Goal: Book appointment/travel/reservation

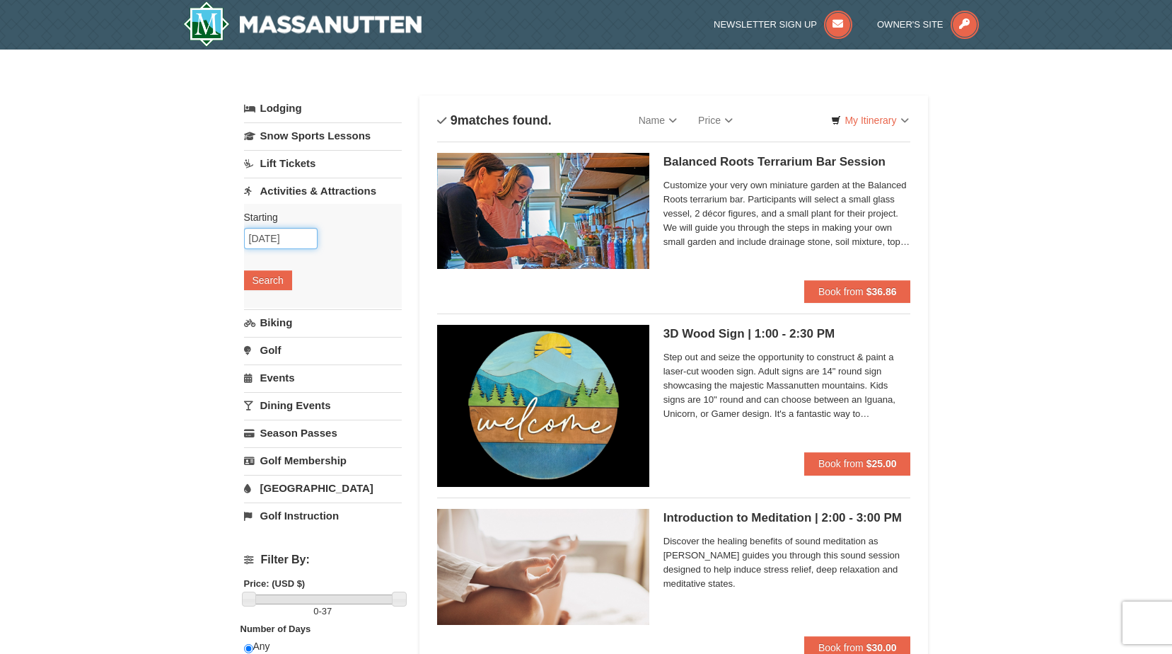
click at [291, 243] on input "11/17/2025" at bounding box center [281, 238] width 74 height 21
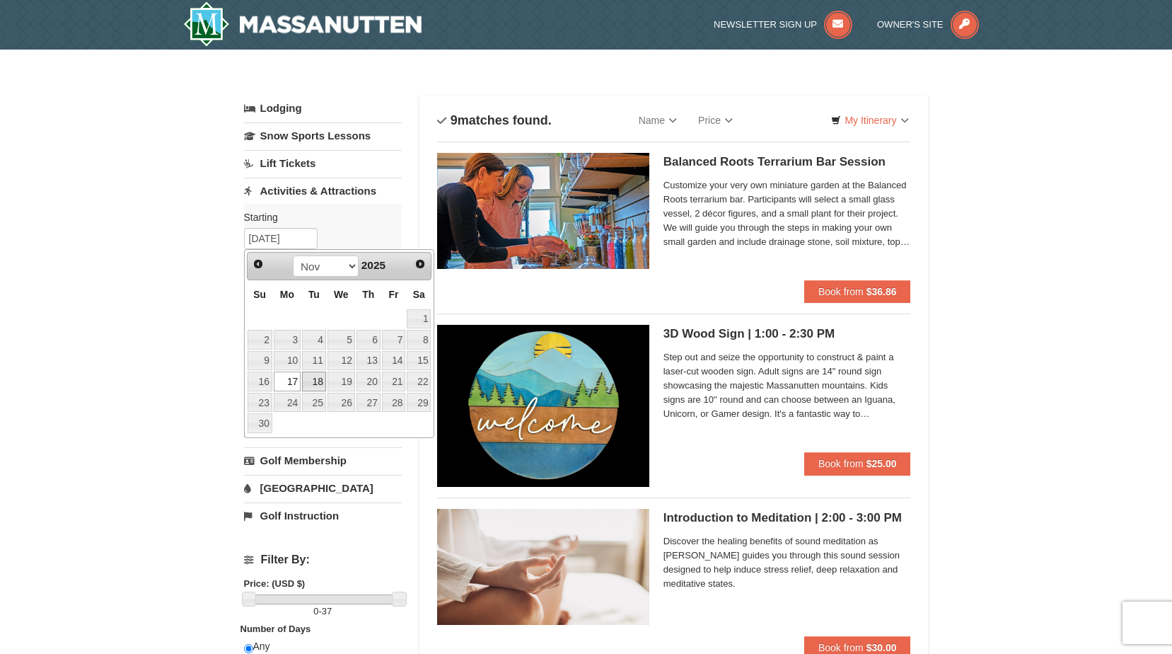
click at [310, 377] on link "18" at bounding box center [314, 381] width 24 height 20
type input "[DATE]"
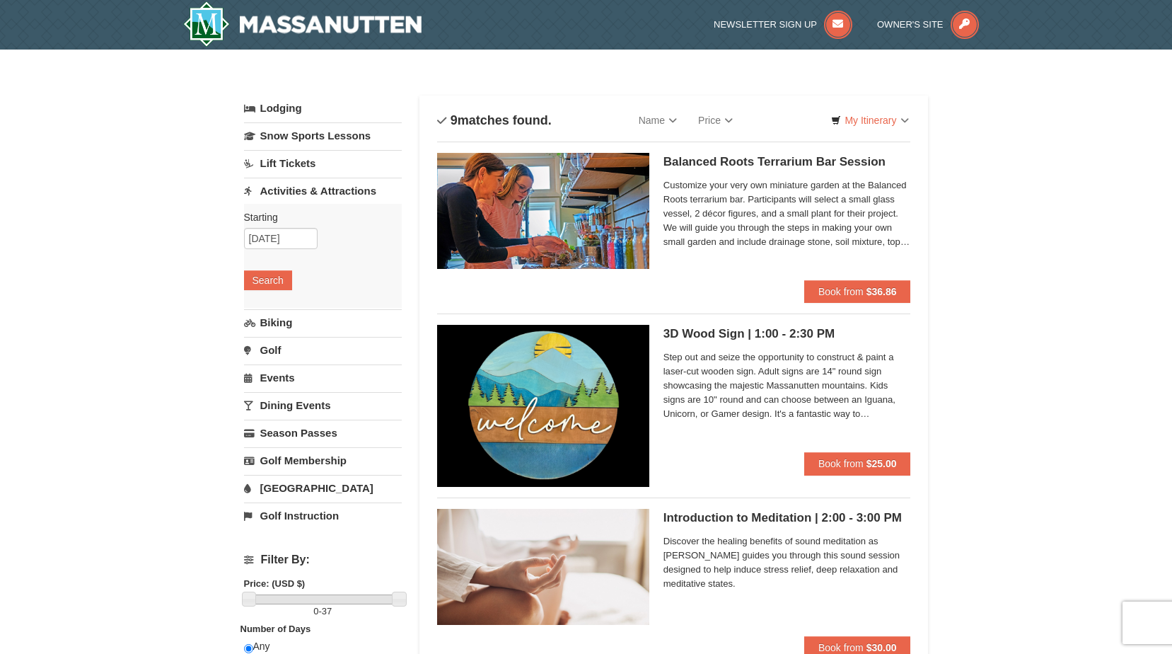
click at [277, 269] on div "Starting Please format dates MM/DD/YYYY Please format dates MM/DD/YYYY 11/18/20…" at bounding box center [323, 256] width 158 height 104
click at [277, 277] on button "Search" at bounding box center [268, 280] width 48 height 20
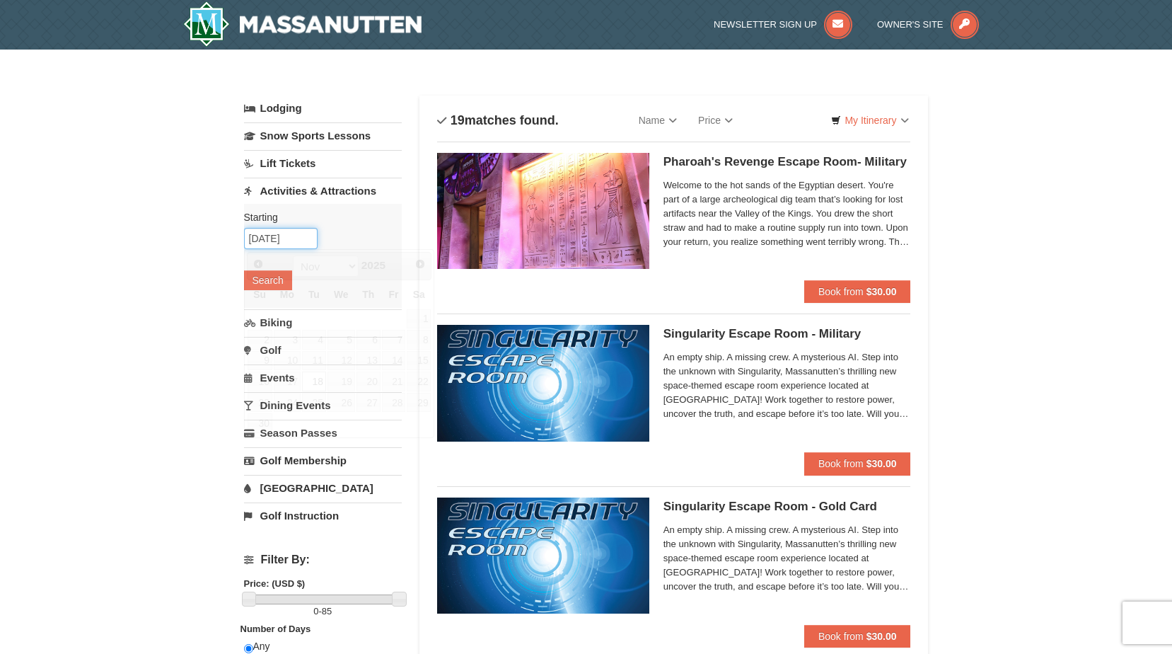
click at [308, 243] on input "[DATE]" at bounding box center [281, 238] width 74 height 21
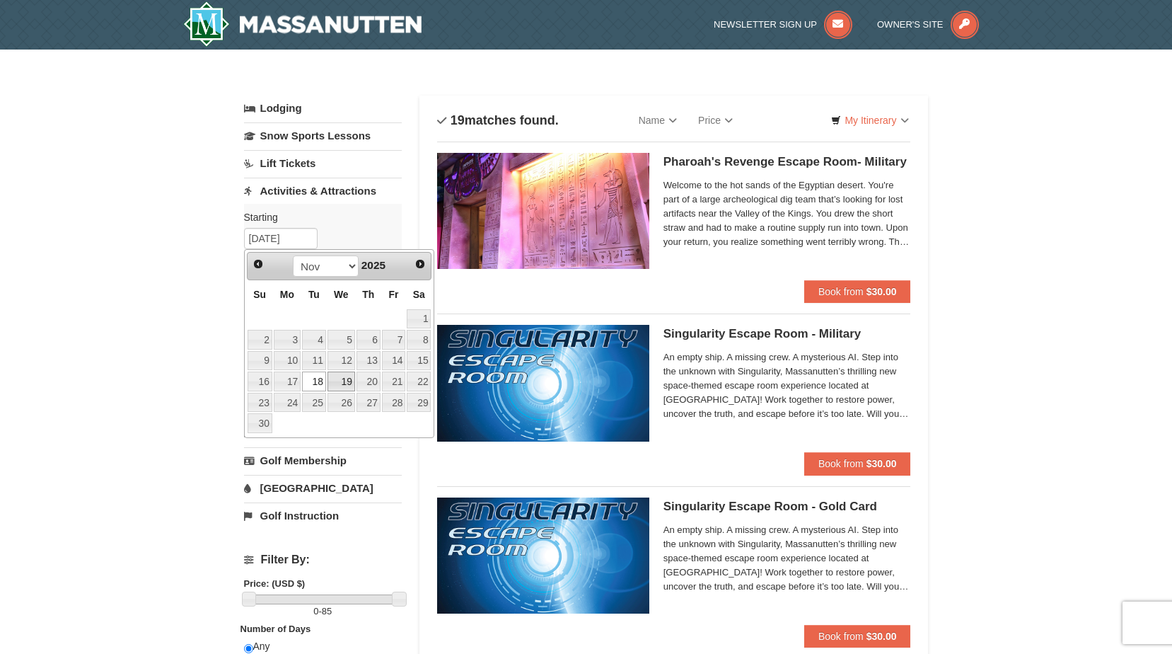
drag, startPoint x: 348, startPoint y: 383, endPoint x: 337, endPoint y: 373, distance: 15.5
click at [348, 383] on link "19" at bounding box center [341, 381] width 28 height 20
type input "[DATE]"
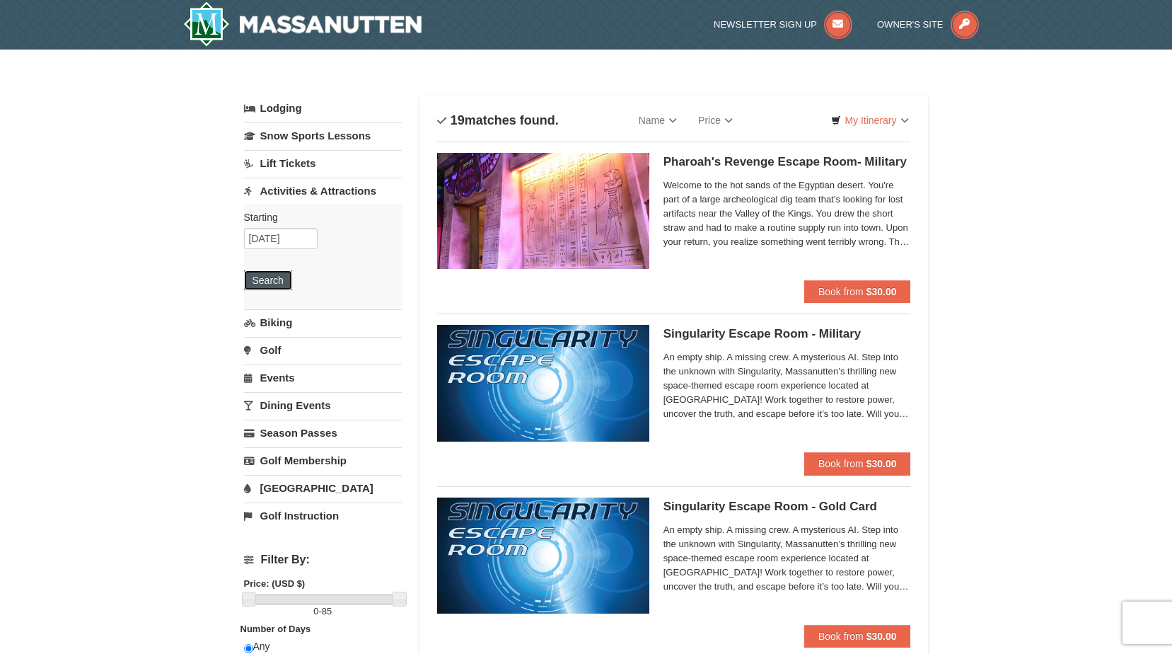
click at [277, 274] on button "Search" at bounding box center [268, 280] width 48 height 20
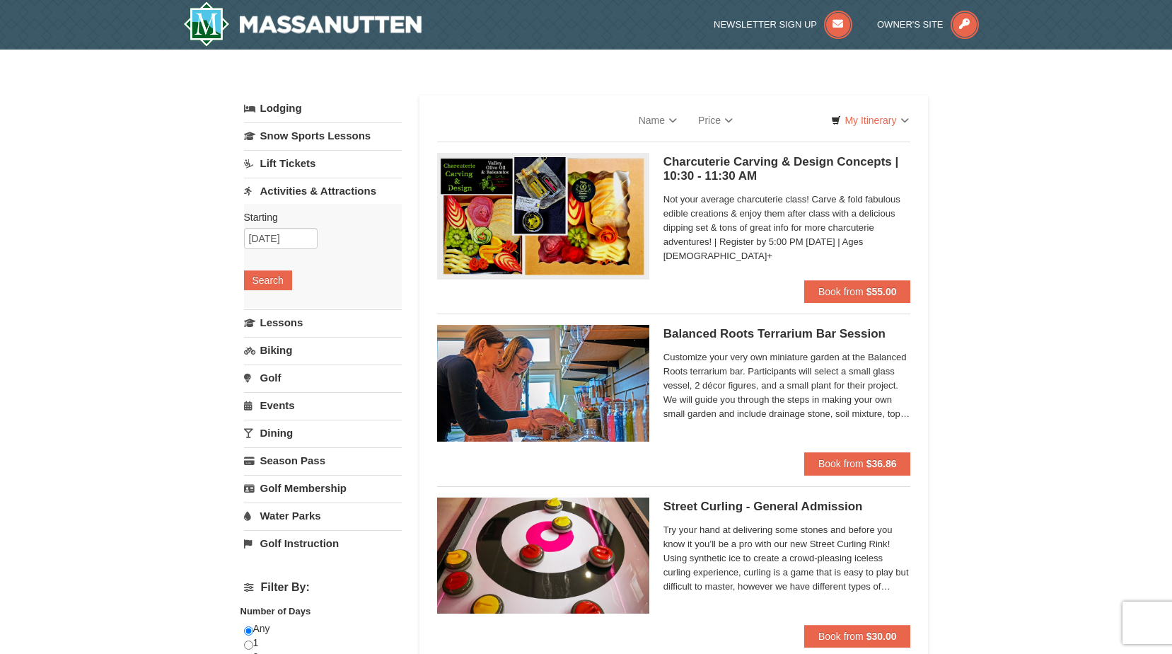
select select "9"
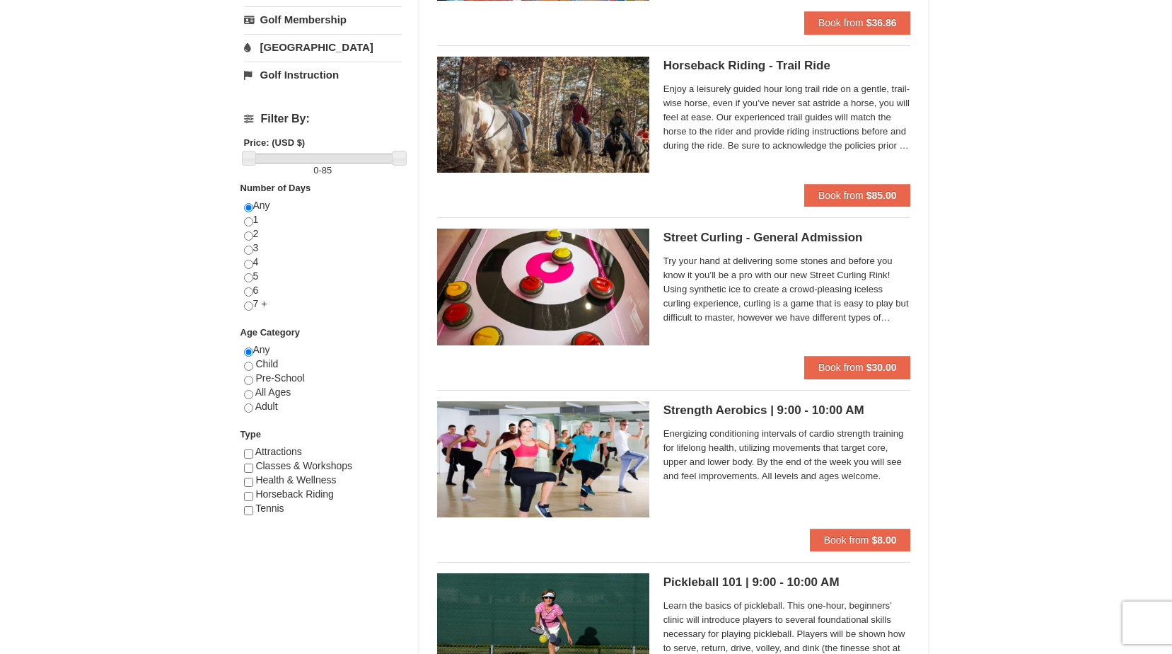
scroll to position [212, 0]
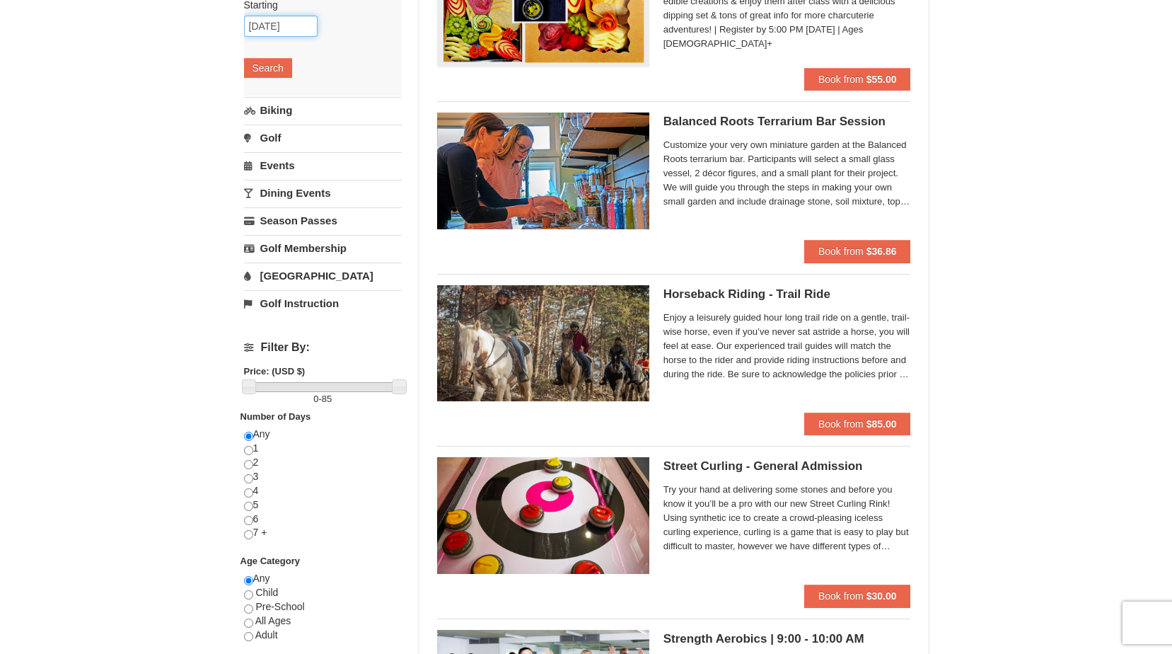
click at [293, 31] on input "11/19/2025" at bounding box center [281, 26] width 74 height 21
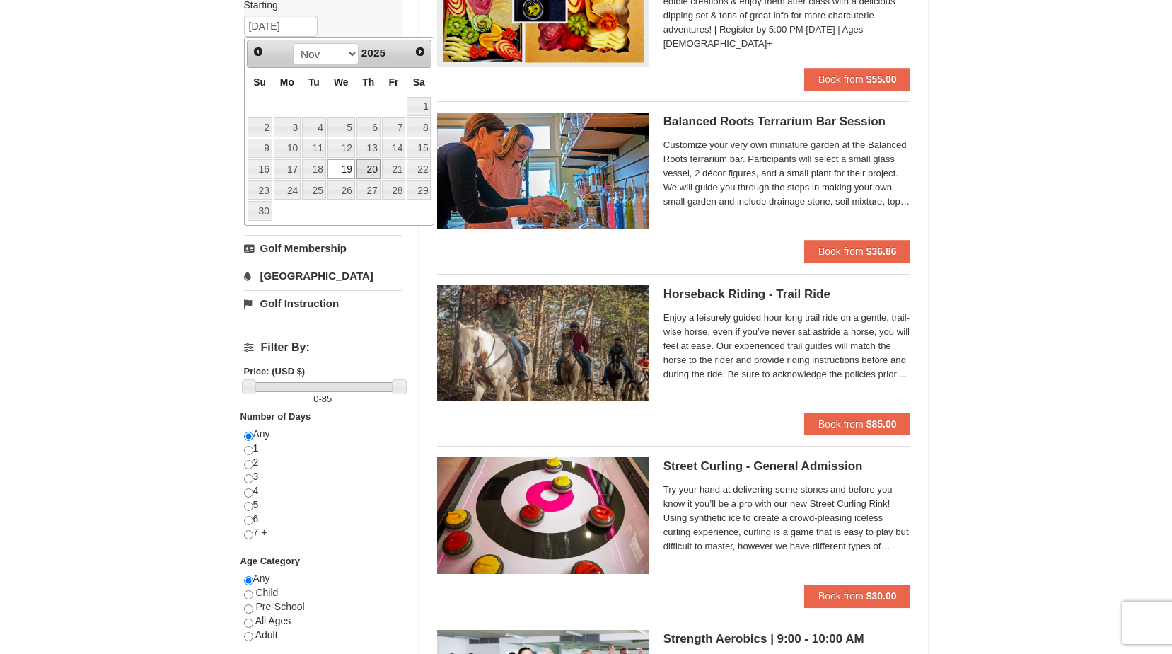
click at [369, 166] on link "20" at bounding box center [368, 169] width 24 height 20
type input "11/20/2025"
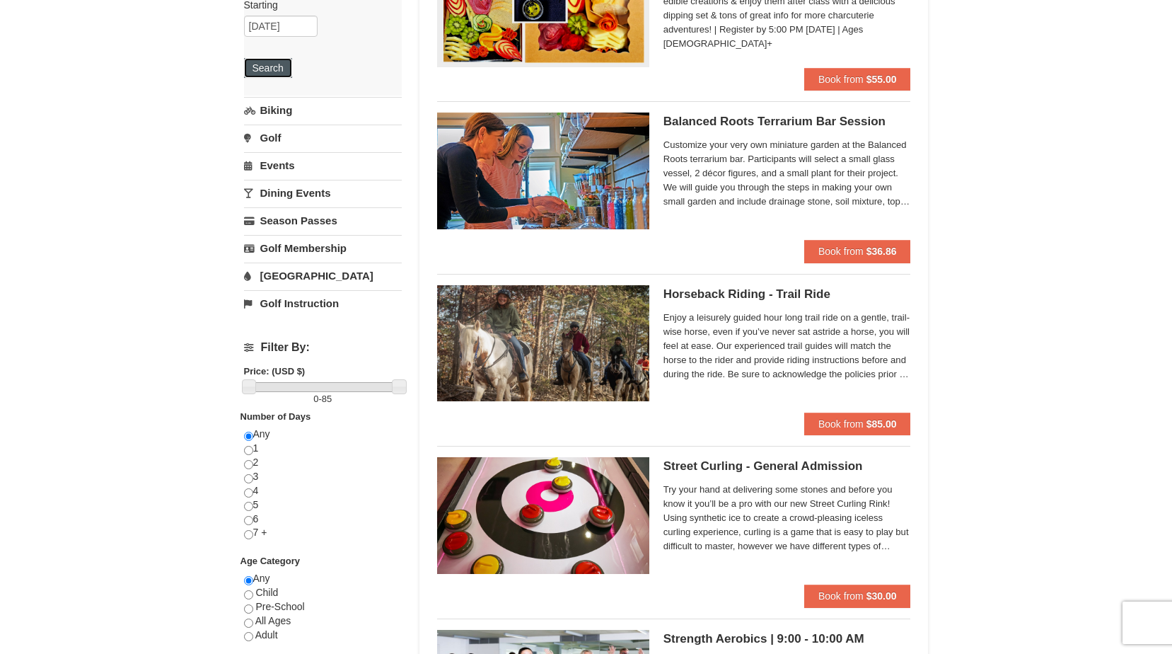
click at [257, 65] on button "Search" at bounding box center [268, 68] width 48 height 20
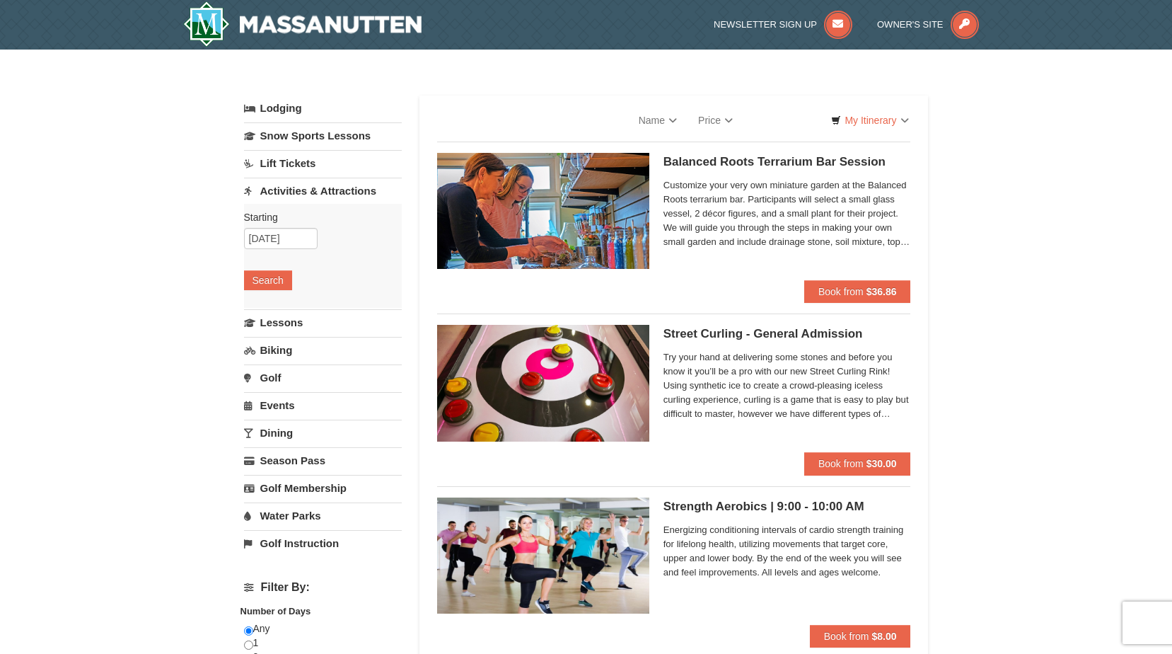
select select "9"
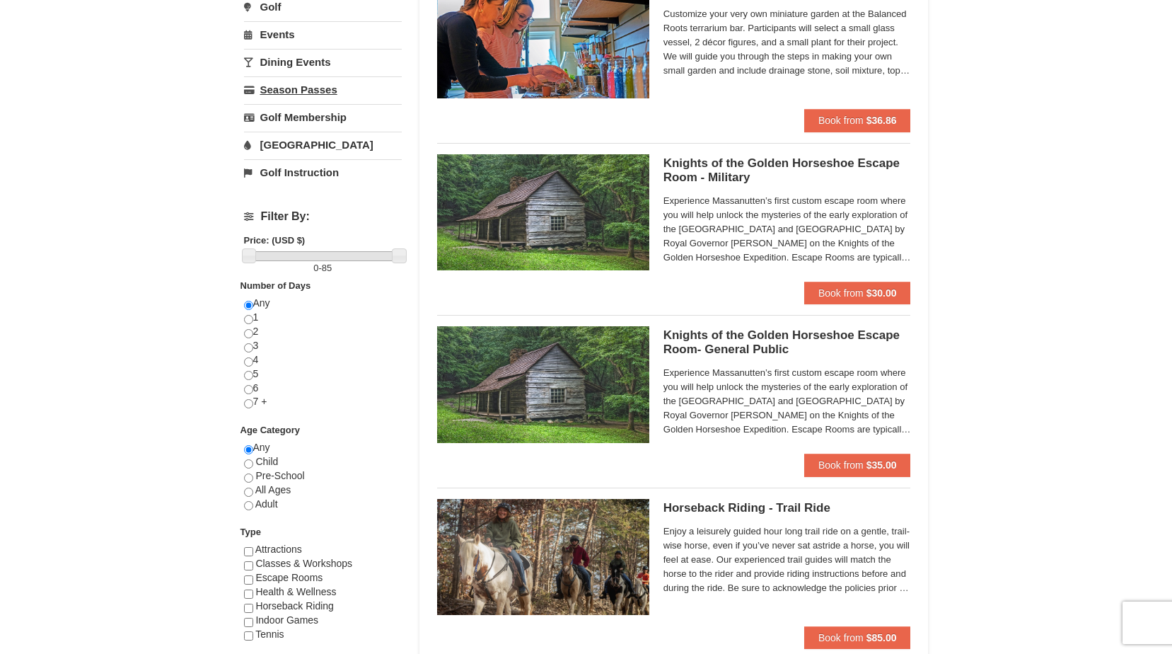
scroll to position [221, 0]
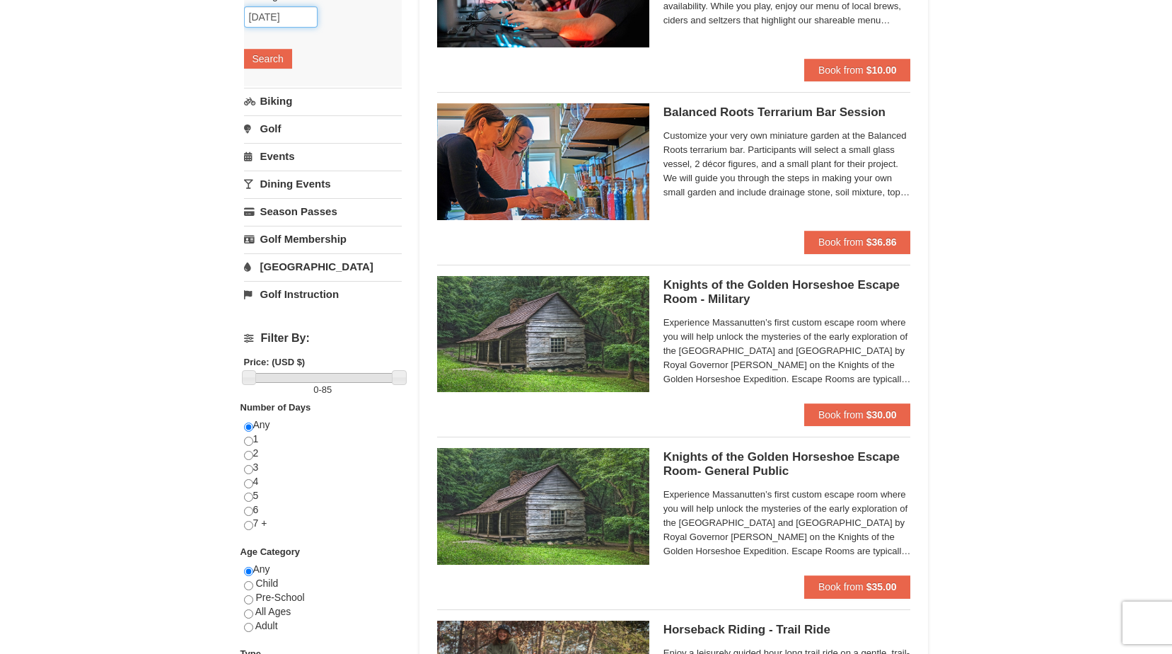
click at [289, 18] on input "11/20/2025" at bounding box center [281, 16] width 74 height 21
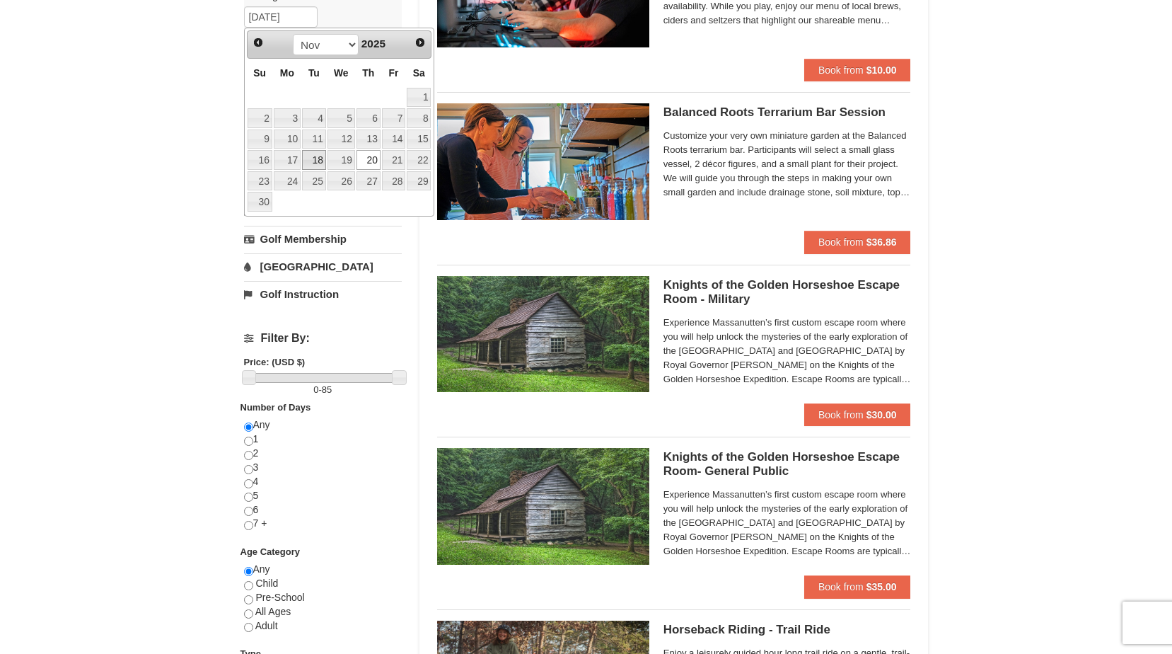
click at [322, 157] on link "18" at bounding box center [314, 160] width 24 height 20
type input "[DATE]"
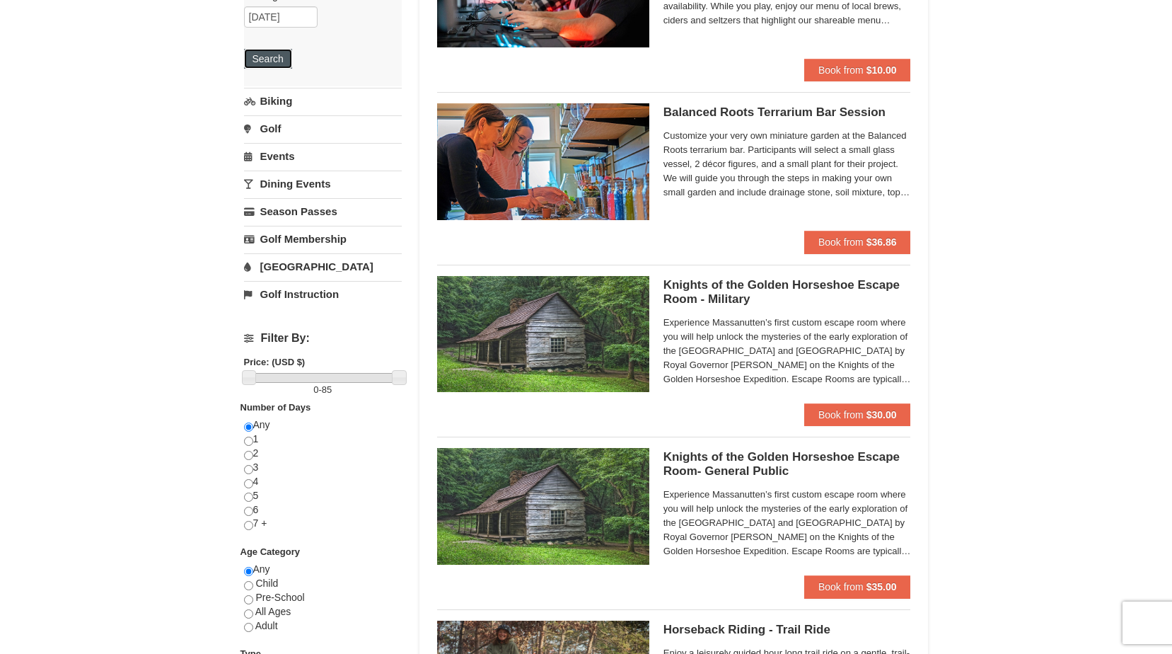
click at [288, 62] on button "Search" at bounding box center [268, 59] width 48 height 20
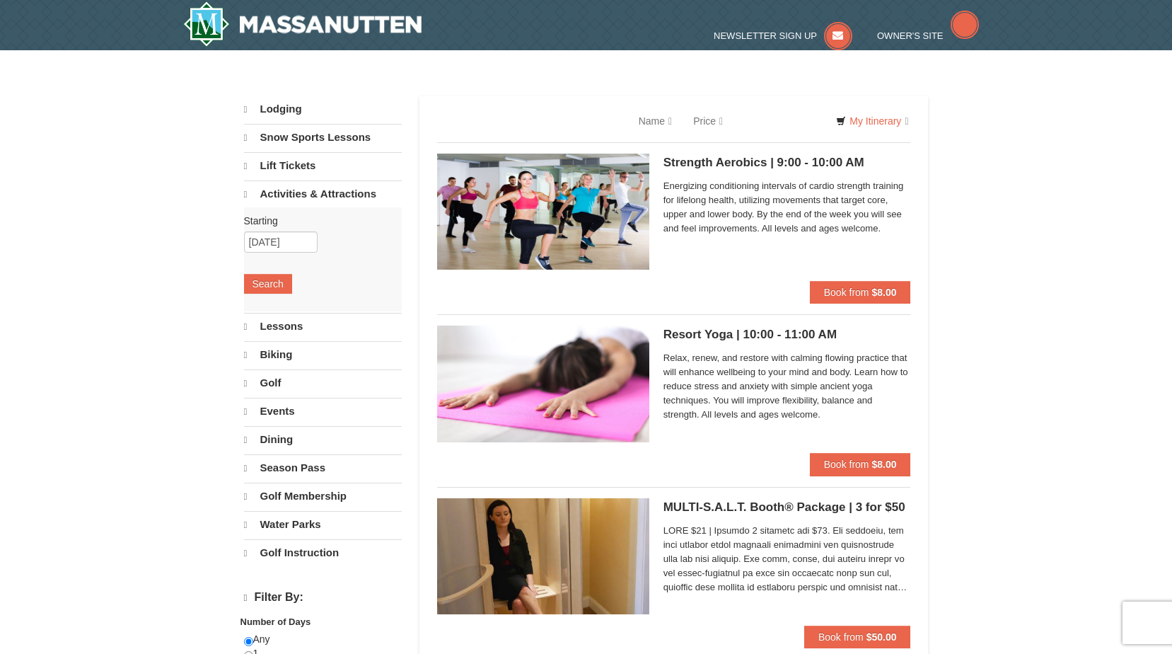
select select "9"
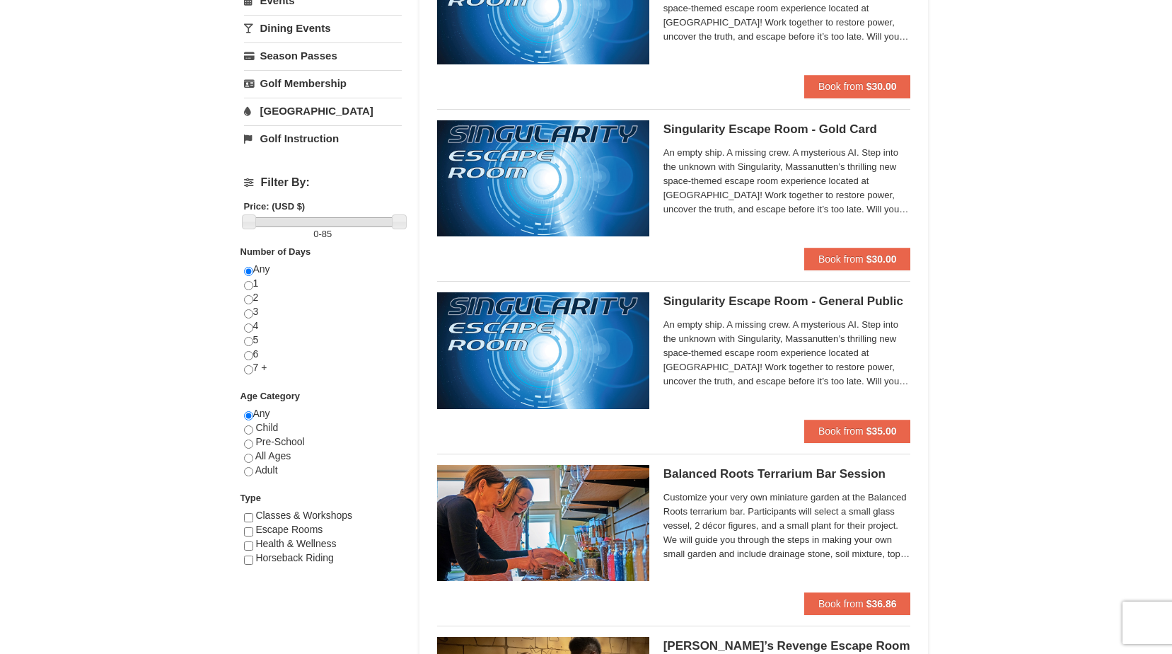
scroll to position [142, 0]
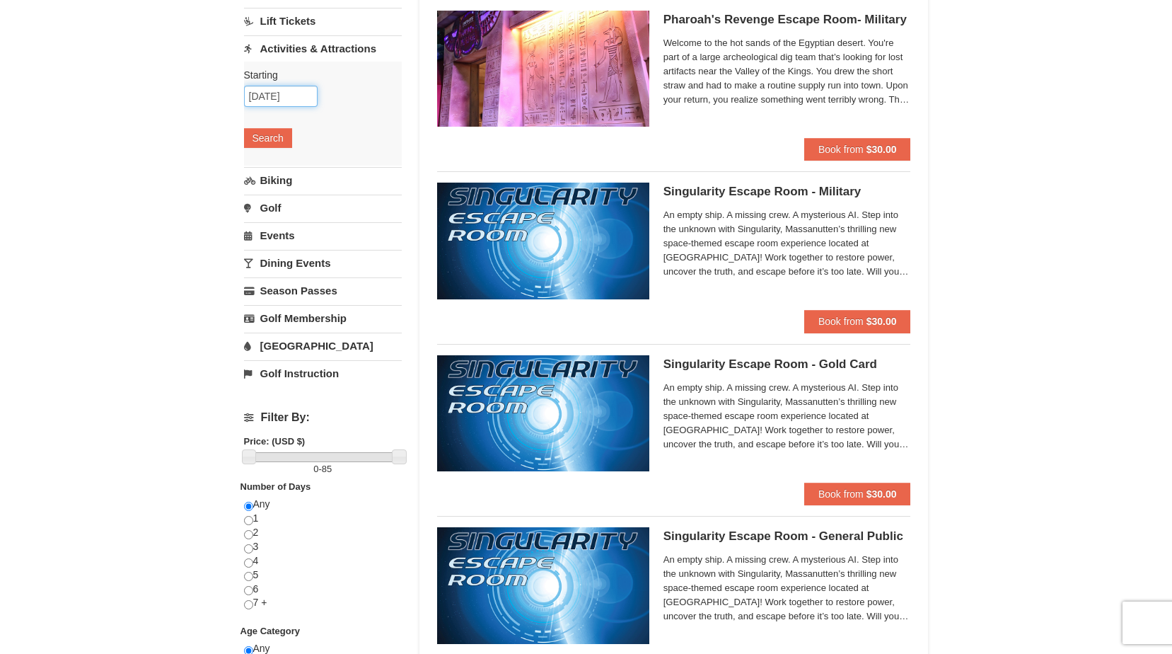
click at [289, 98] on input "11/18/2025" at bounding box center [281, 96] width 74 height 21
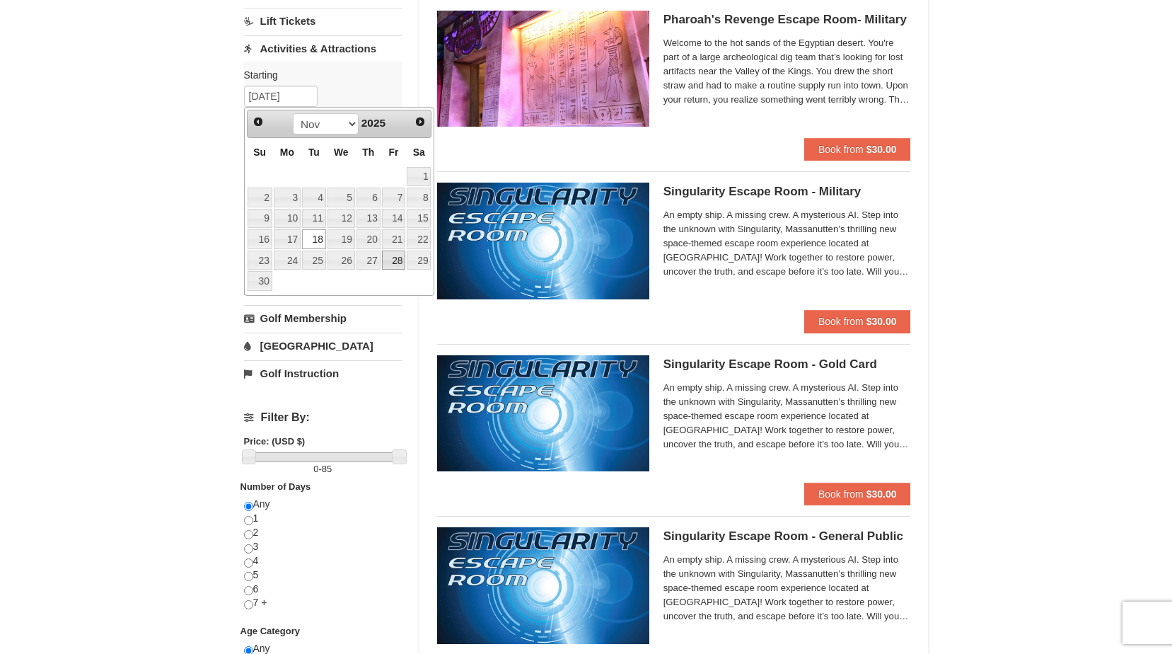
click at [393, 266] on link "28" at bounding box center [394, 260] width 24 height 20
type input "[DATE]"
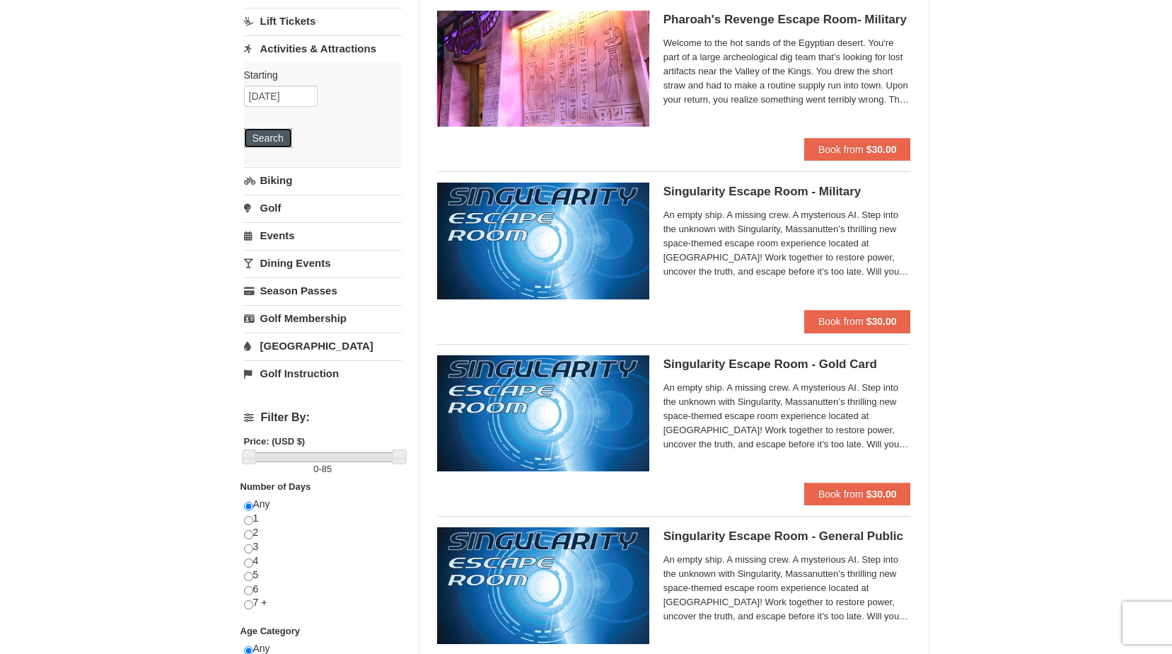
click at [266, 146] on button "Search" at bounding box center [268, 138] width 48 height 20
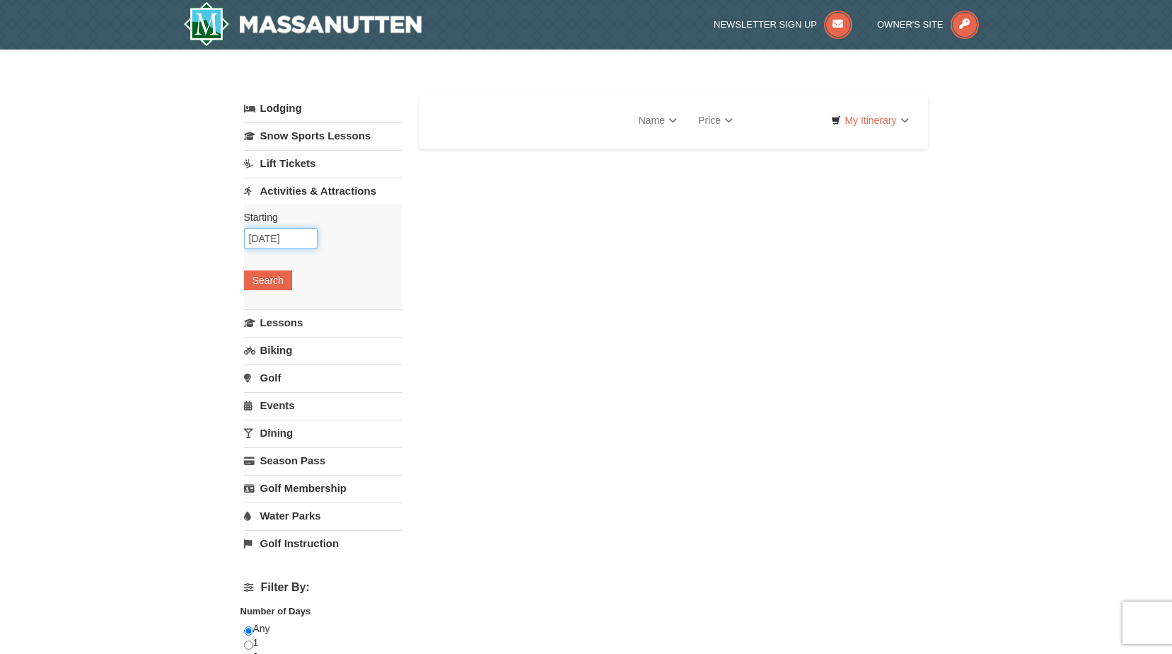
click at [288, 242] on input "[DATE]" at bounding box center [281, 238] width 74 height 21
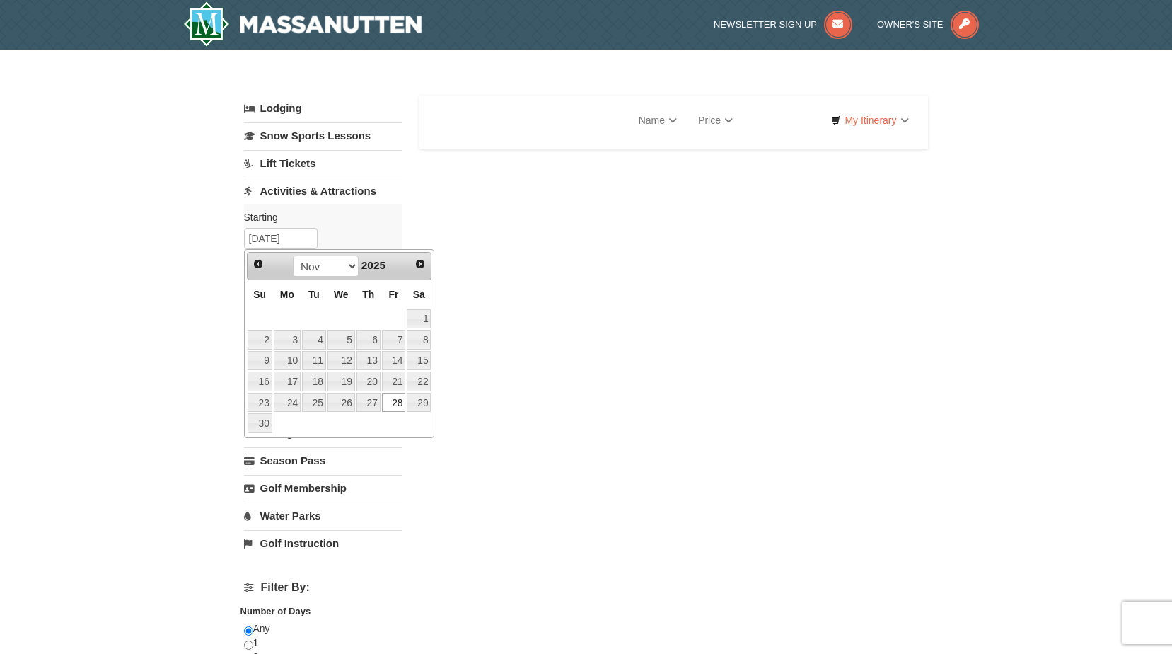
click at [393, 400] on link "28" at bounding box center [394, 403] width 24 height 20
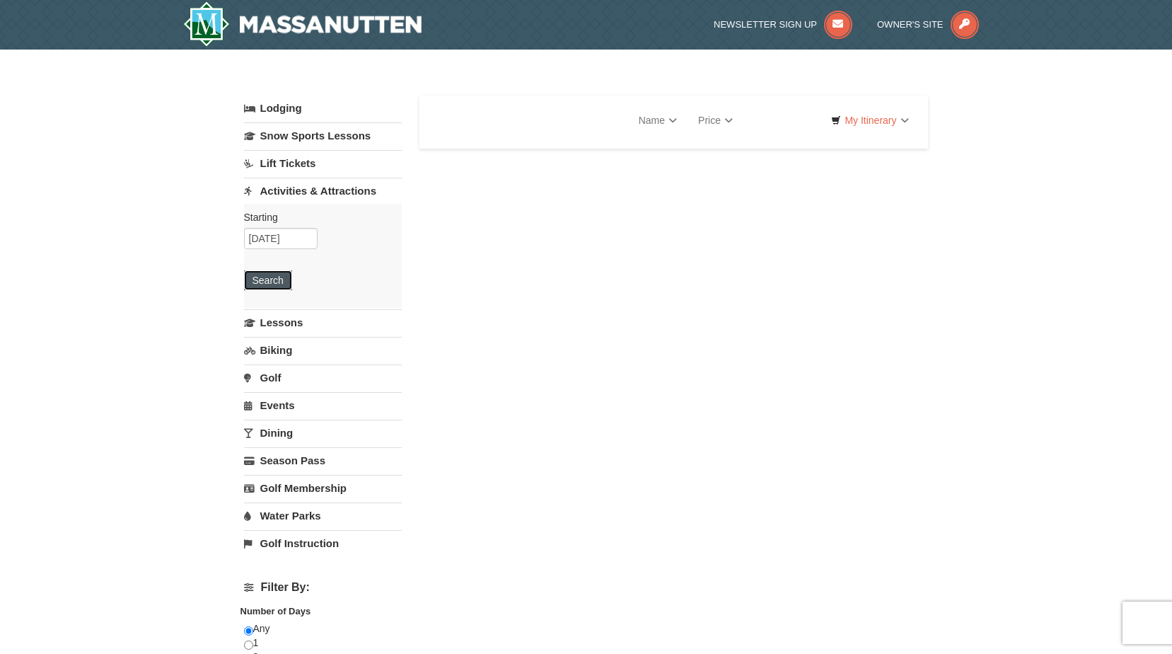
click at [277, 279] on button "Search" at bounding box center [268, 280] width 48 height 20
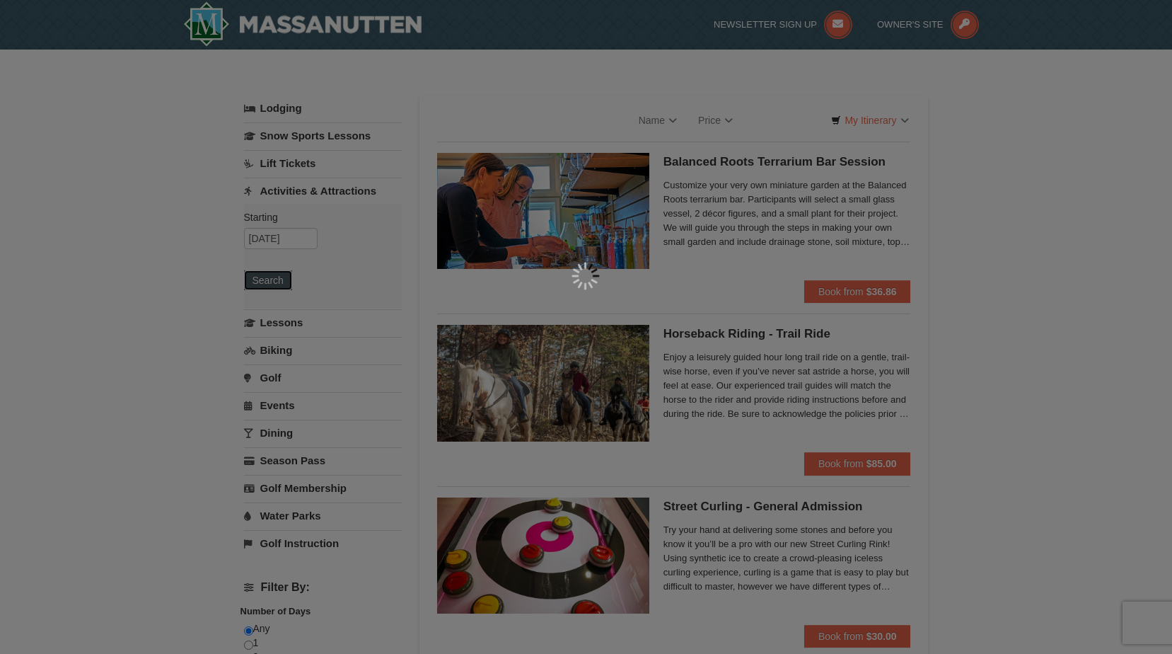
select select "9"
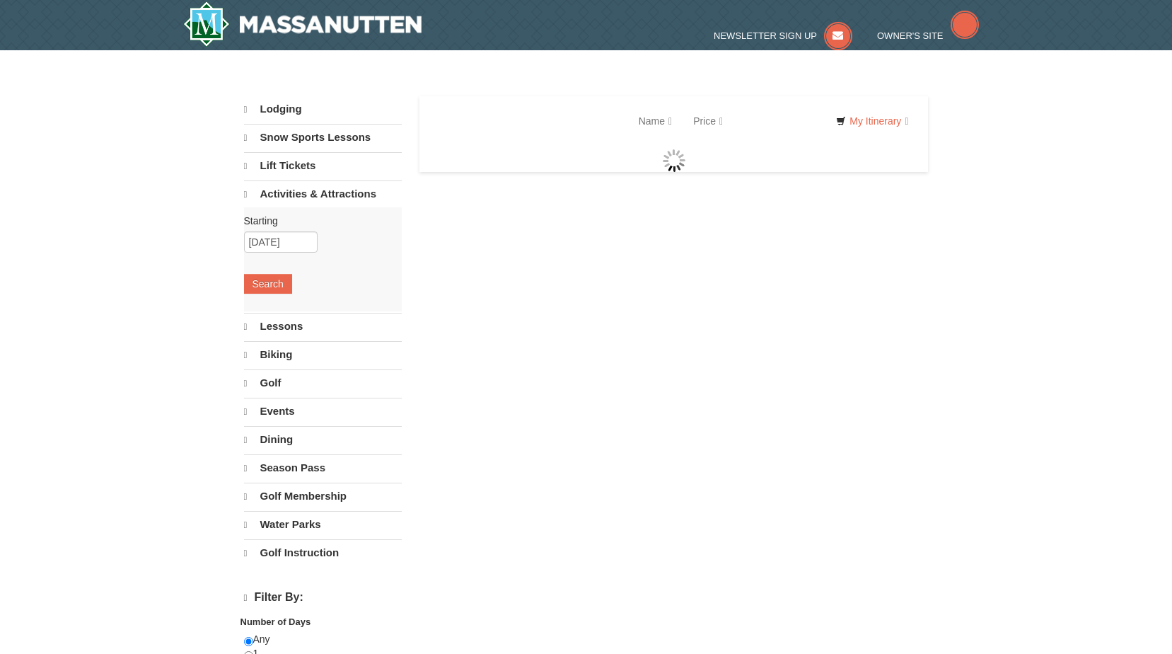
select select "9"
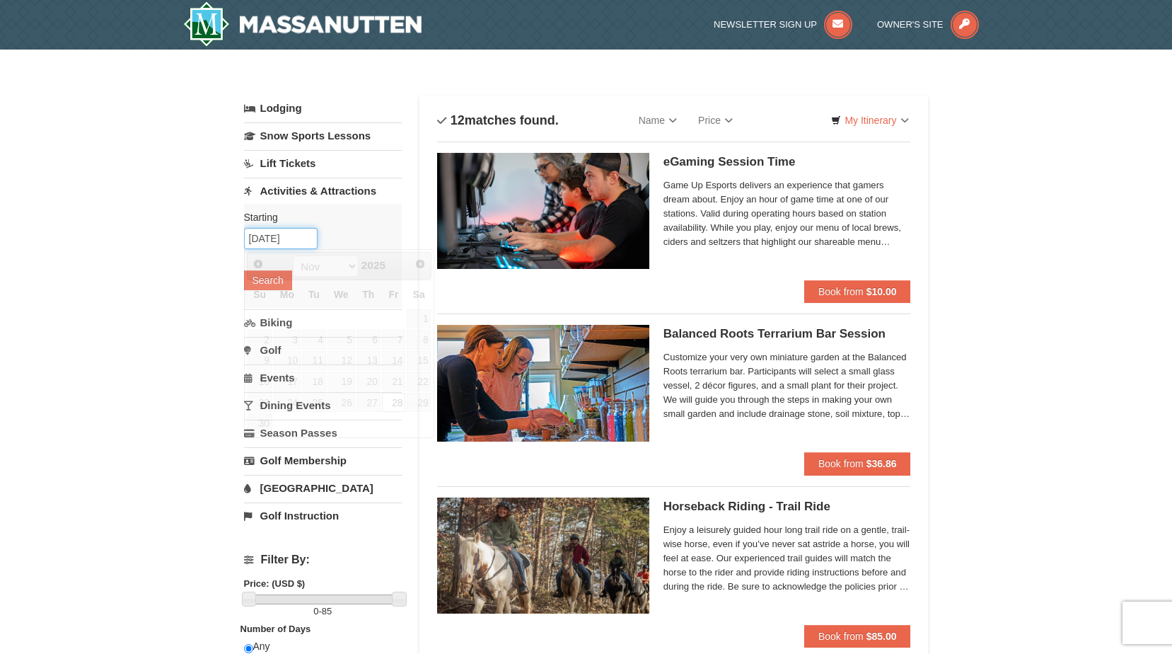
click at [279, 245] on input "11/28/2025" at bounding box center [281, 238] width 74 height 21
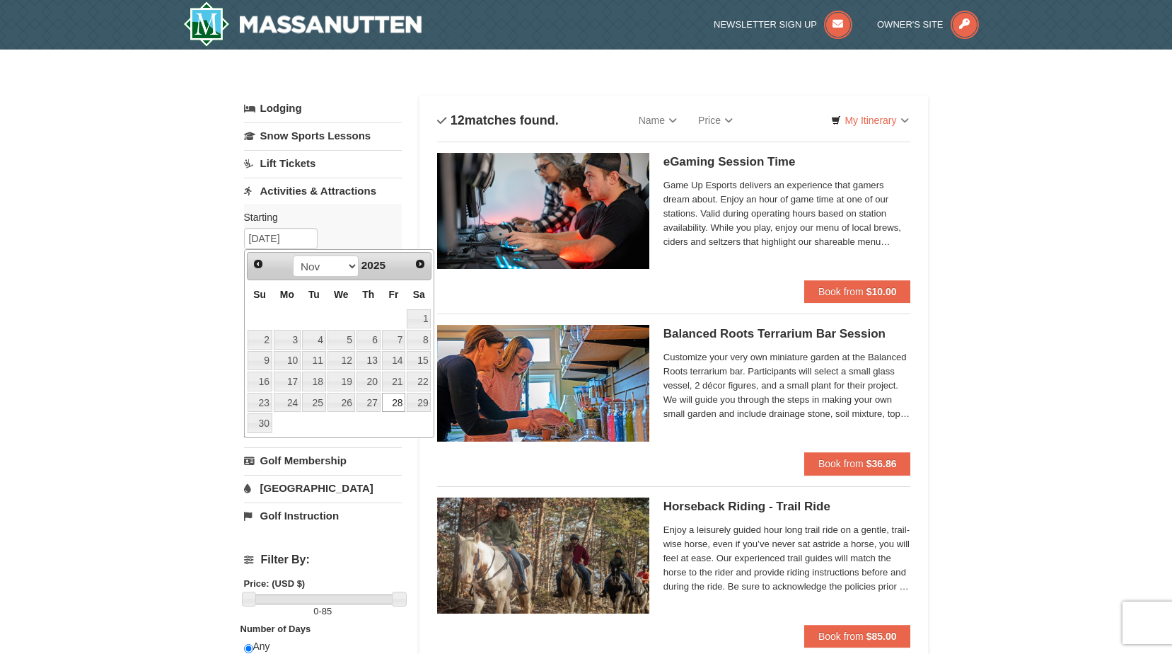
click at [425, 265] on span "Next" at bounding box center [419, 263] width 11 height 11
click at [395, 384] on link "26" at bounding box center [394, 381] width 24 height 20
type input "12/26/2025"
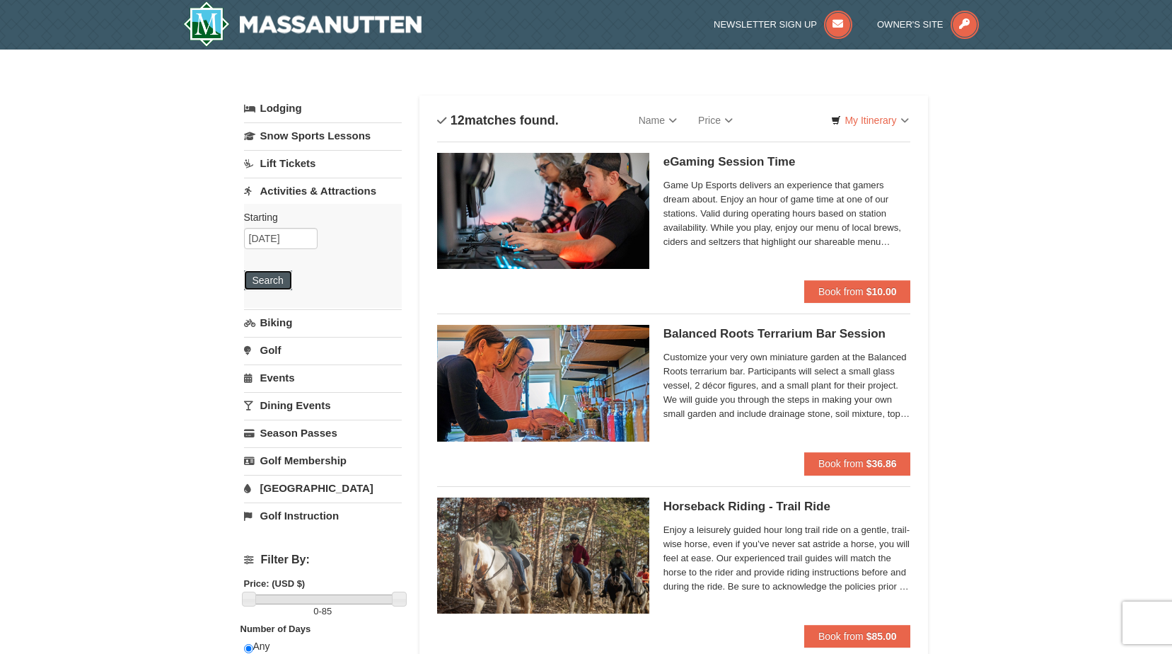
click at [279, 286] on button "Search" at bounding box center [268, 280] width 48 height 20
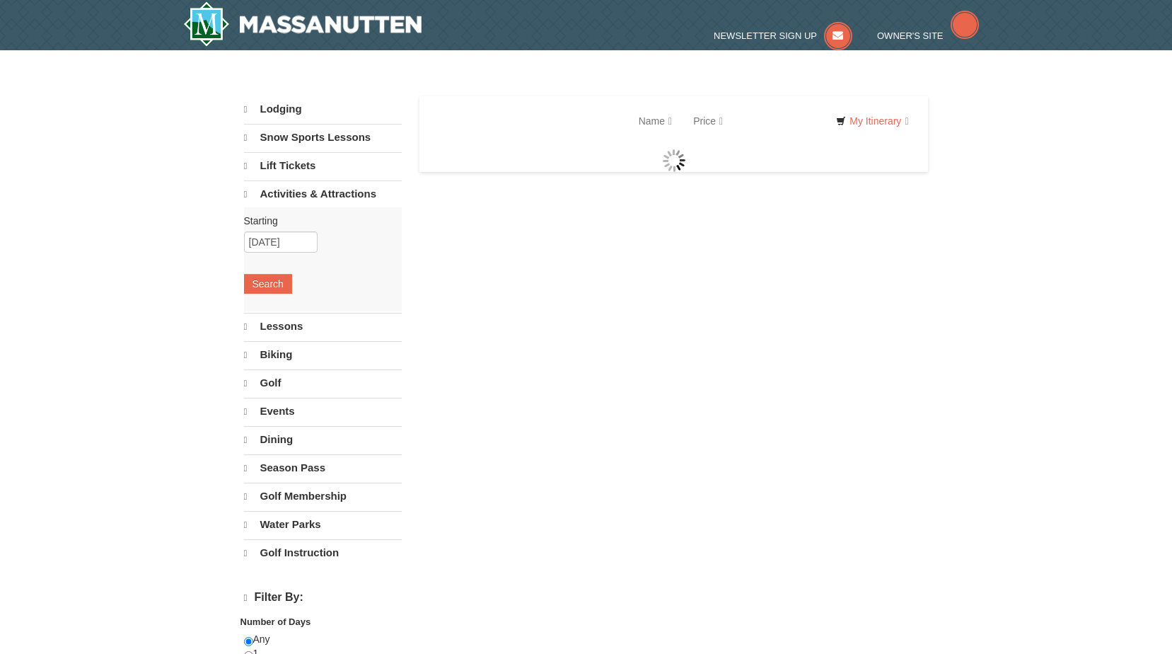
select select "9"
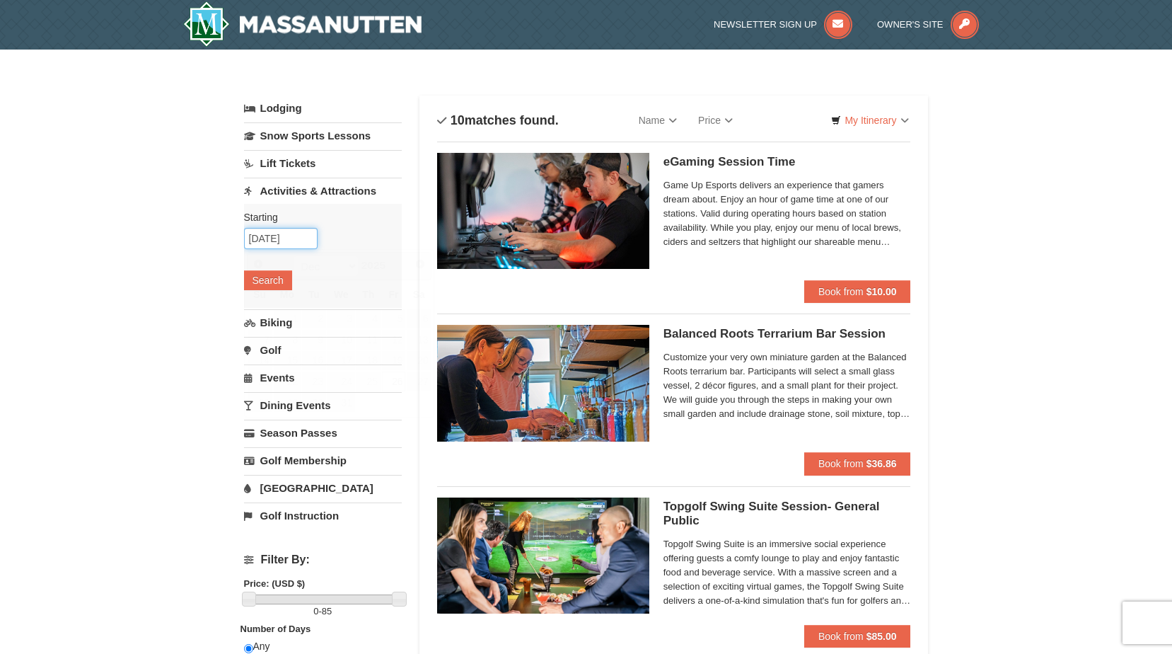
click at [285, 237] on input "12/26/2025" at bounding box center [281, 238] width 74 height 21
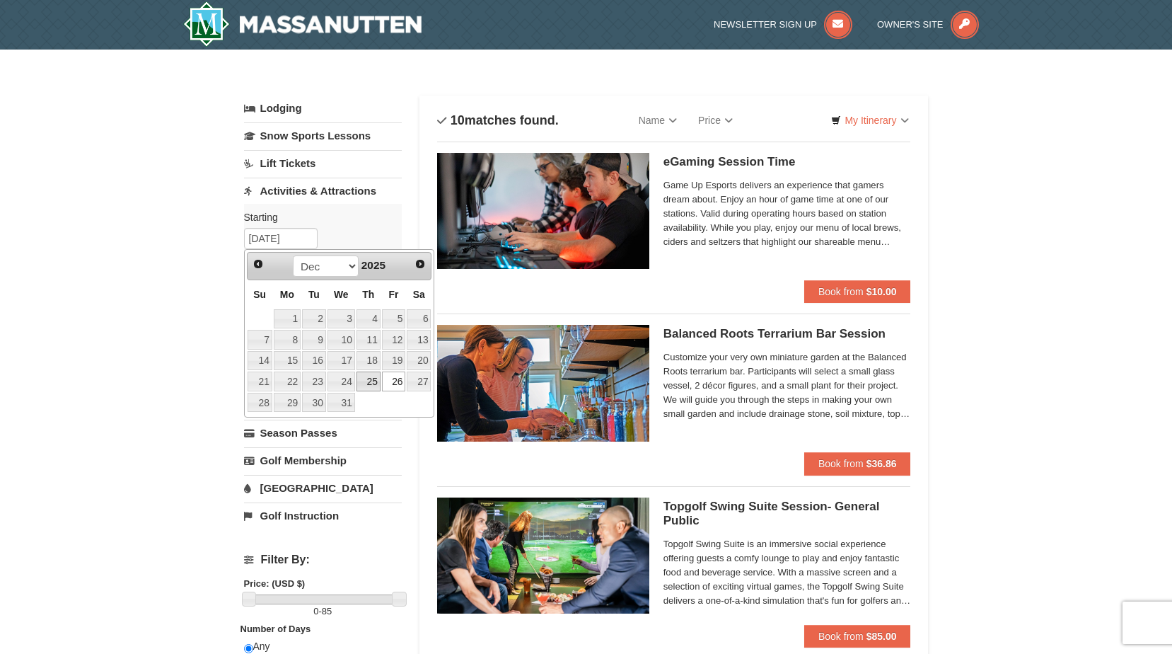
click at [363, 376] on link "25" at bounding box center [368, 381] width 24 height 20
type input "12/25/2025"
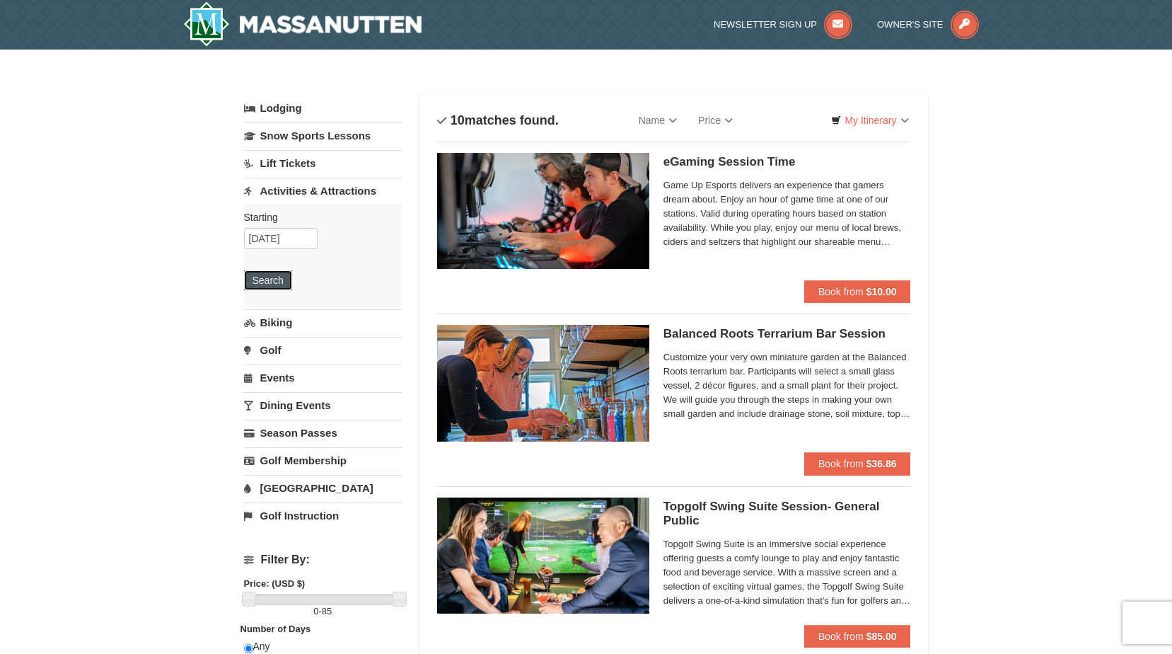
click at [277, 283] on button "Search" at bounding box center [268, 280] width 48 height 20
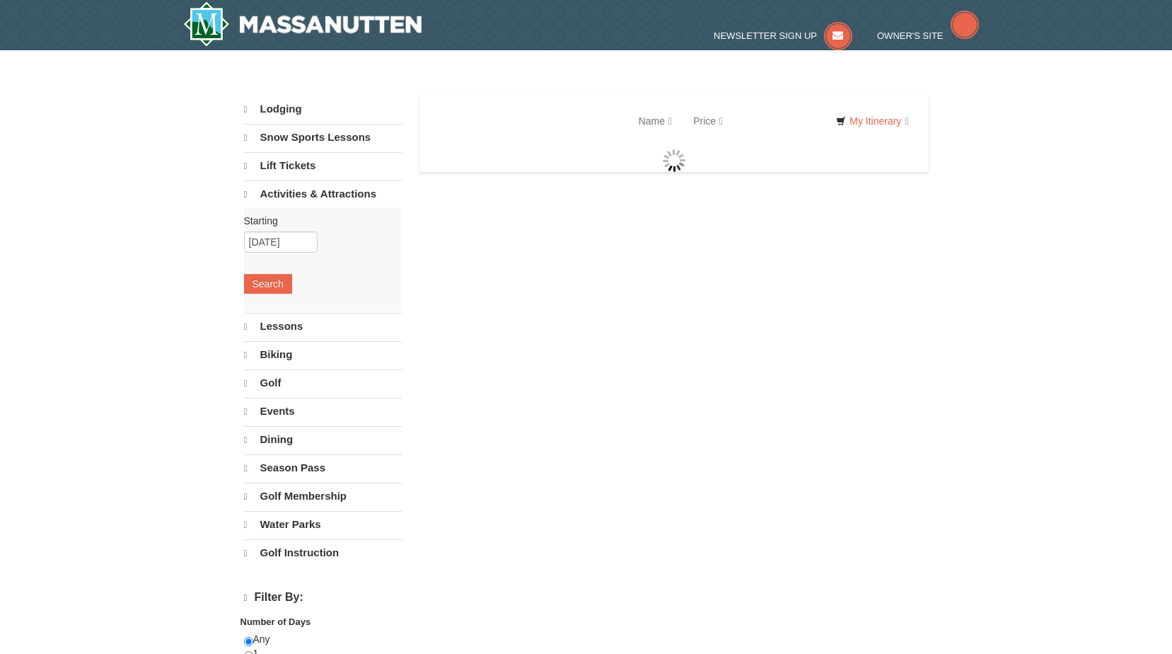
select select "9"
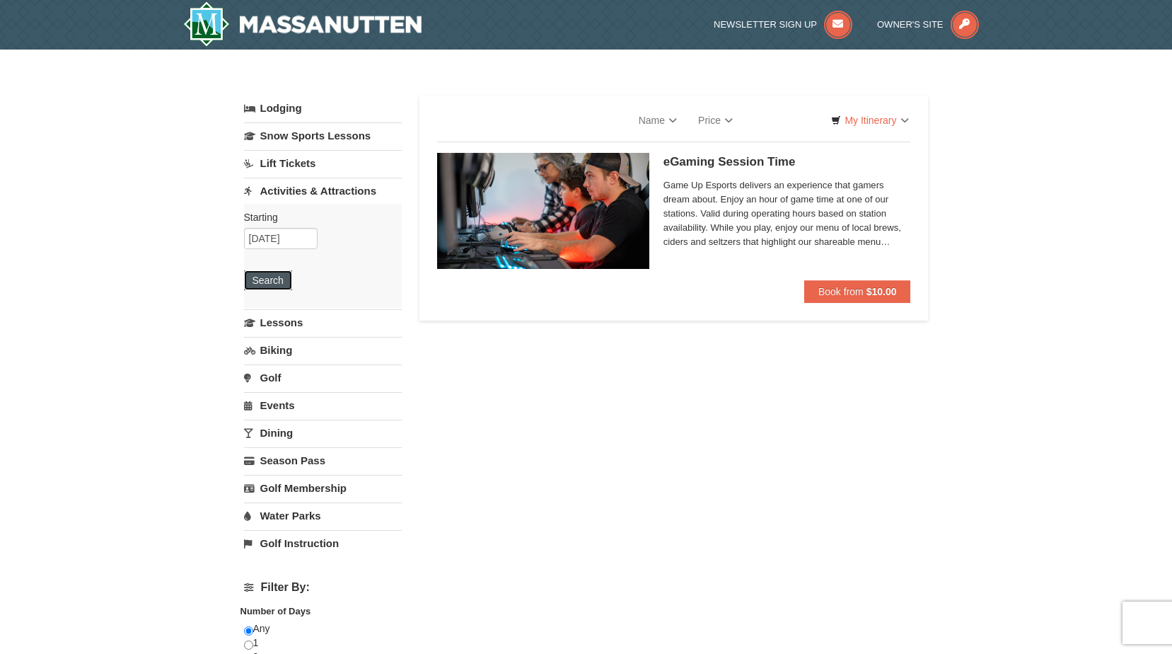
click at [276, 277] on button "Search" at bounding box center [268, 280] width 48 height 20
click at [299, 242] on input "12/25/2025" at bounding box center [281, 238] width 74 height 21
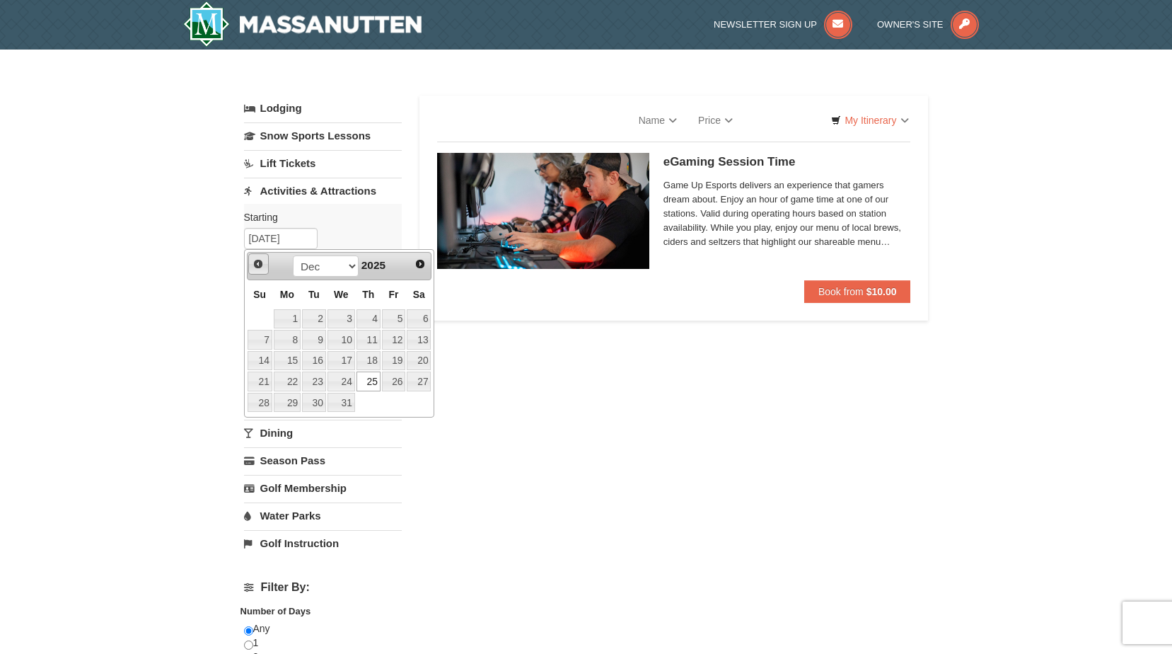
click at [262, 261] on span "Prev" at bounding box center [258, 263] width 11 height 11
click at [376, 402] on link "27" at bounding box center [368, 403] width 24 height 20
type input "[DATE]"
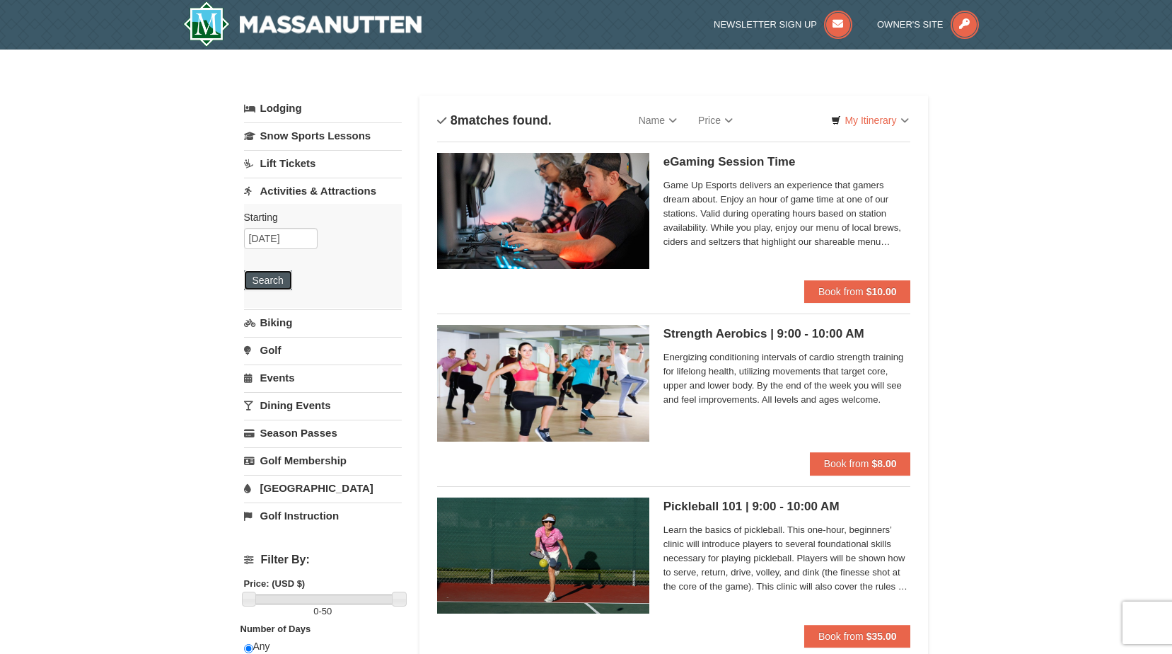
click at [277, 281] on button "Search" at bounding box center [268, 280] width 48 height 20
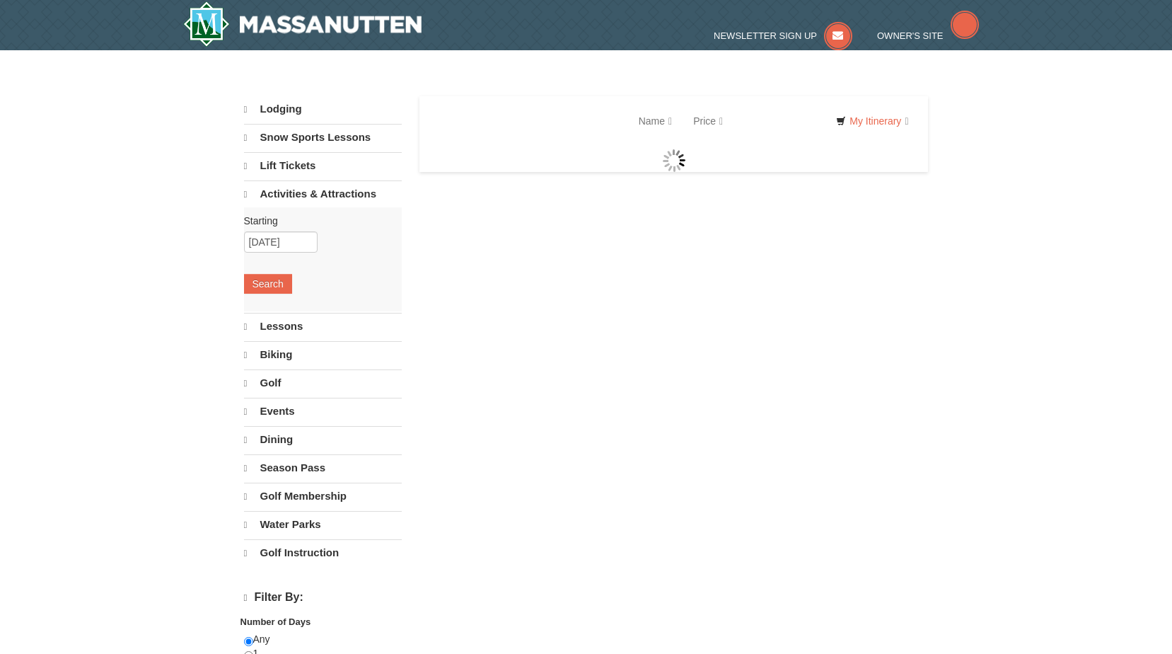
select select "9"
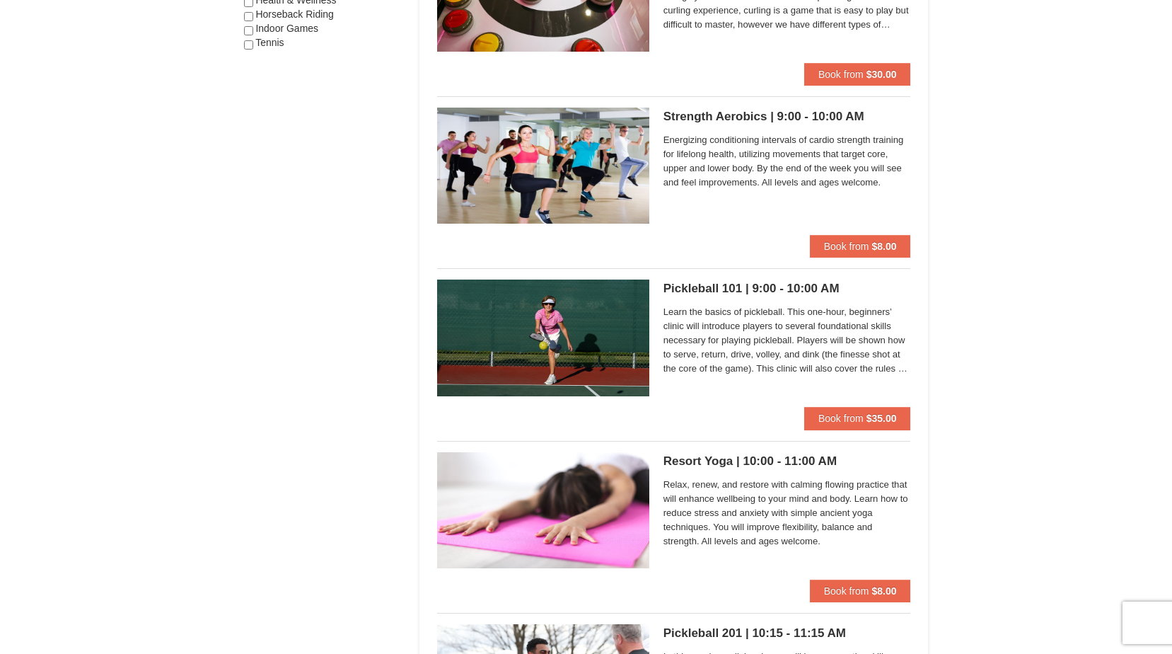
scroll to position [778, 0]
